Goal: Book appointment/travel/reservation

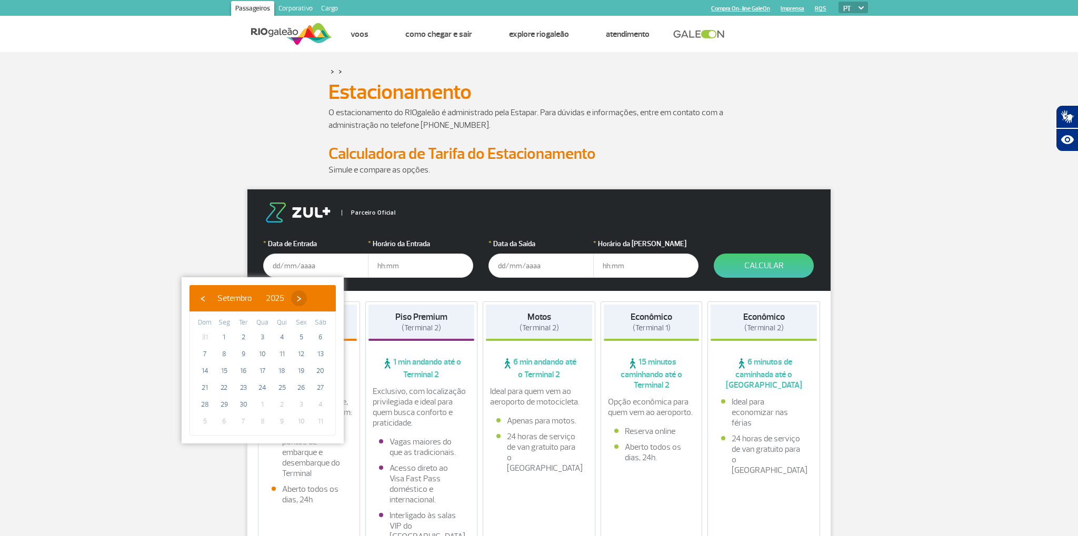
click at [307, 300] on span "›" at bounding box center [299, 298] width 16 height 16
click at [281, 336] on span "2" at bounding box center [282, 337] width 17 height 17
type input "[DATE]"
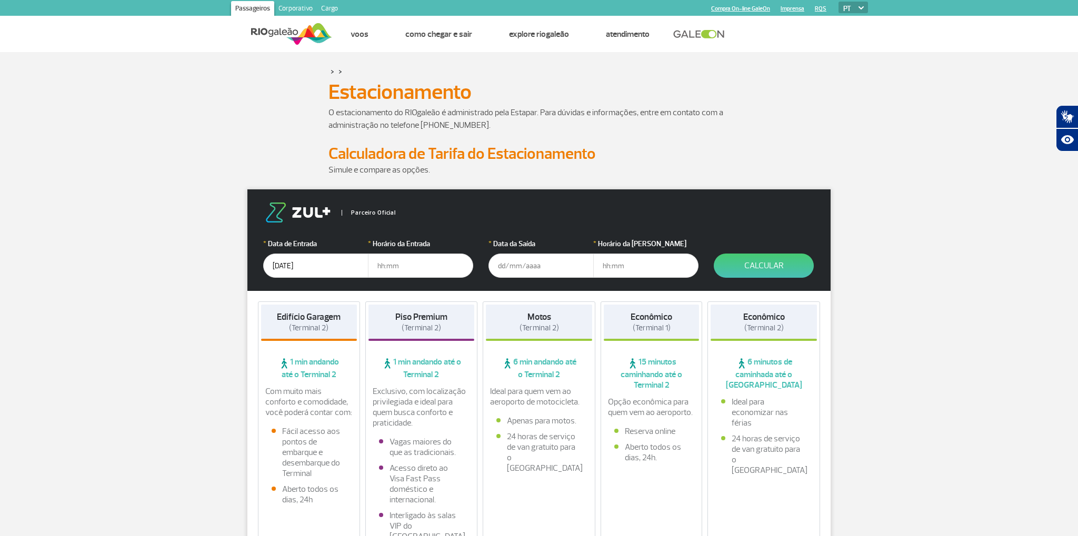
click at [382, 264] on input "text" at bounding box center [420, 266] width 105 height 24
type input "07:00"
click at [512, 266] on input "text" at bounding box center [540, 266] width 105 height 24
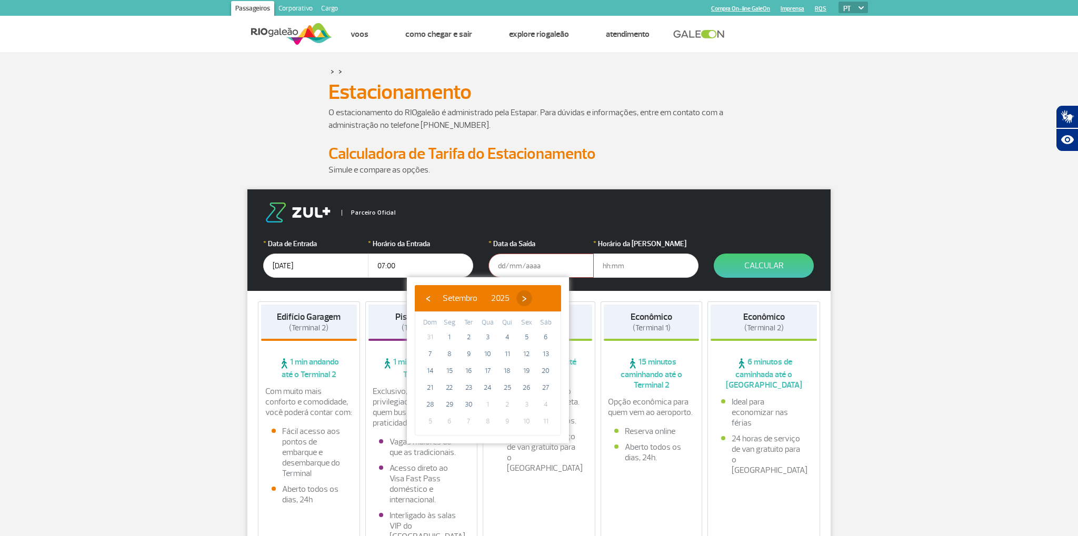
click at [532, 296] on span "›" at bounding box center [524, 298] width 16 height 16
click at [507, 336] on span "2" at bounding box center [507, 337] width 17 height 17
type input "[DATE]"
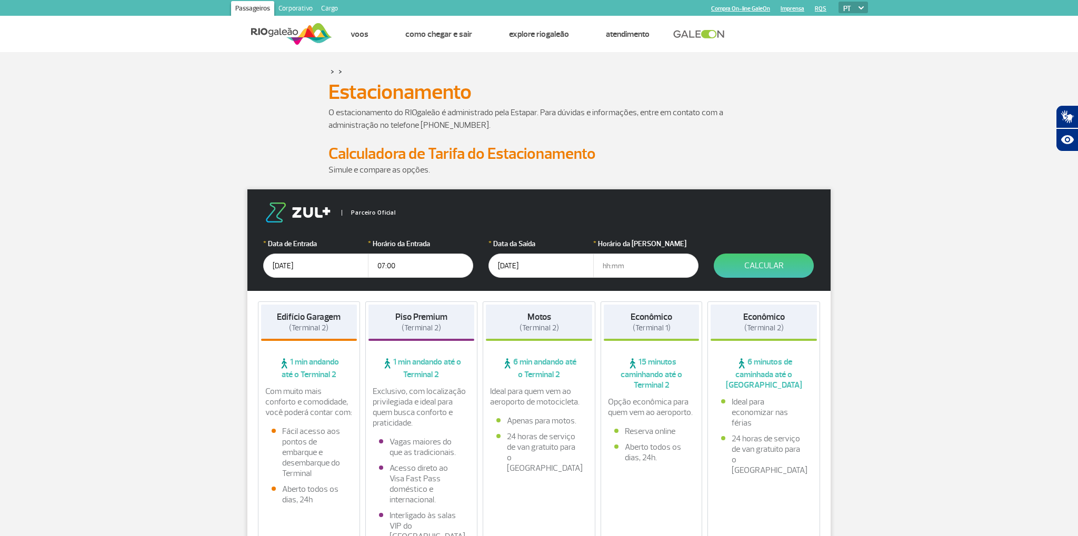
click at [599, 266] on input "text" at bounding box center [645, 266] width 105 height 24
type input "14:00"
click at [504, 262] on input "[DATE]" at bounding box center [540, 266] width 105 height 24
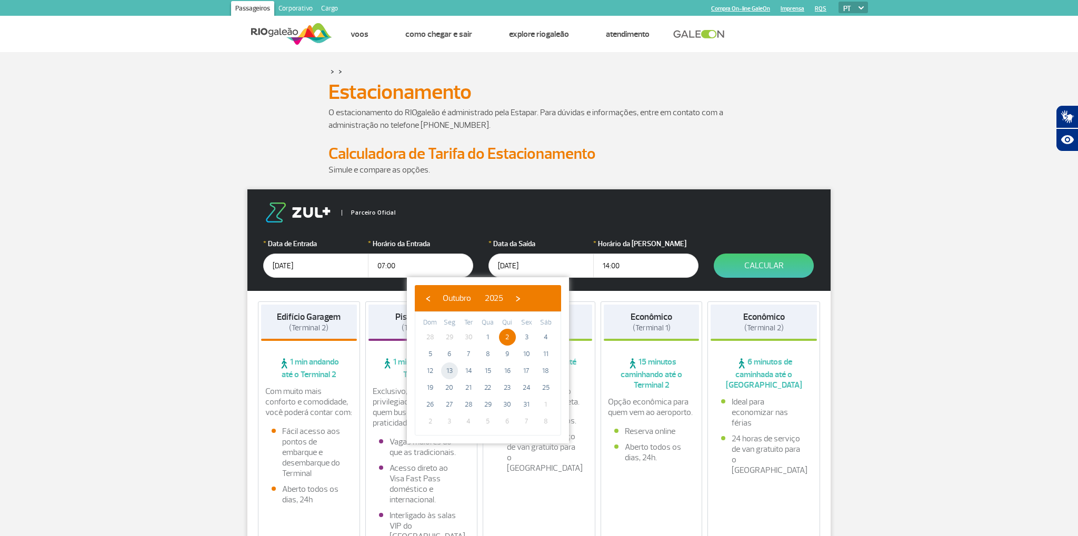
click at [448, 369] on span "13" at bounding box center [449, 371] width 17 height 17
type input "[DATE]"
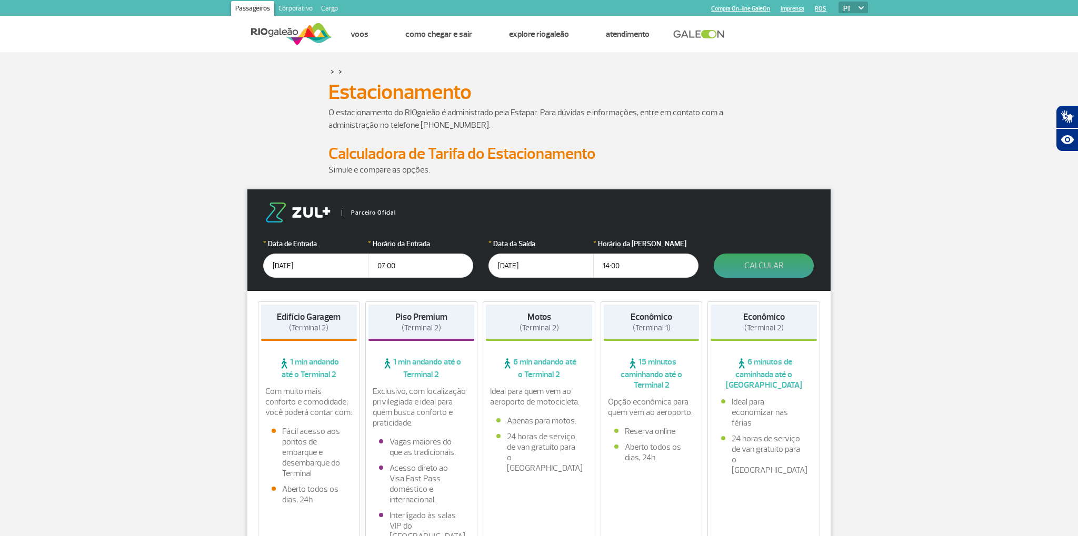
click at [771, 262] on button "Calcular" at bounding box center [764, 266] width 100 height 24
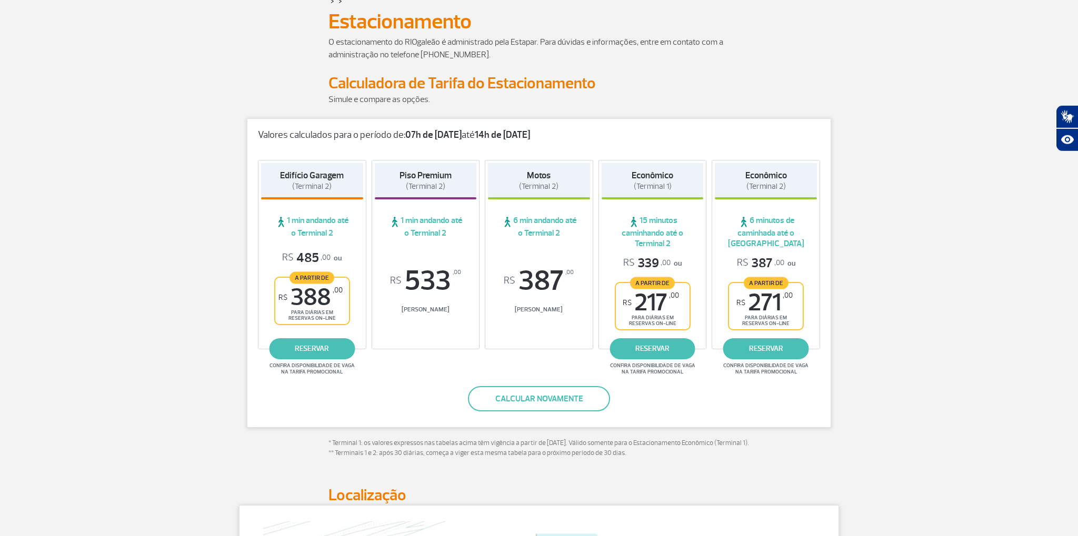
scroll to position [111, 0]
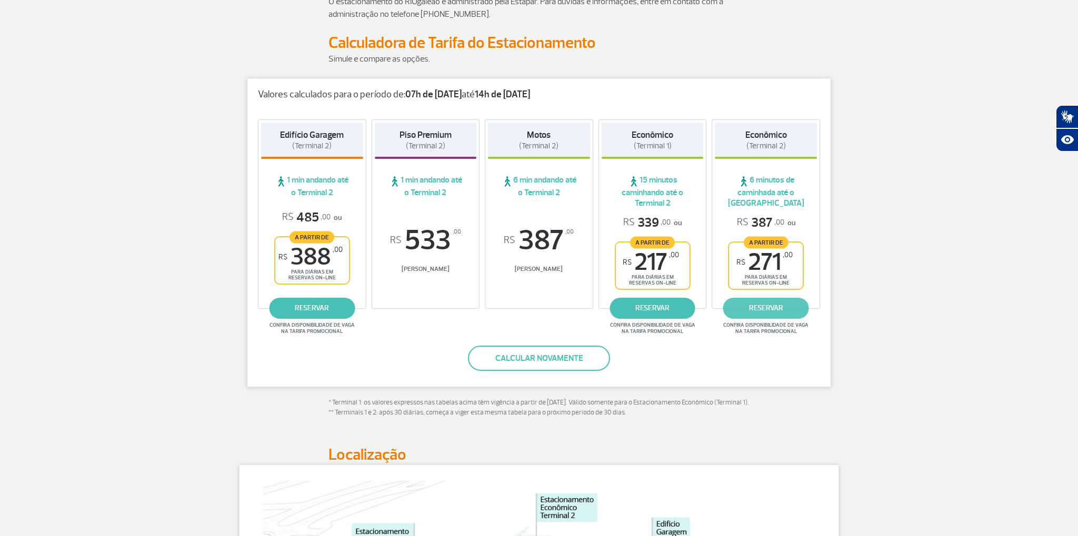
click at [777, 303] on link "reservar" at bounding box center [766, 308] width 86 height 21
